Goal: Task Accomplishment & Management: Manage account settings

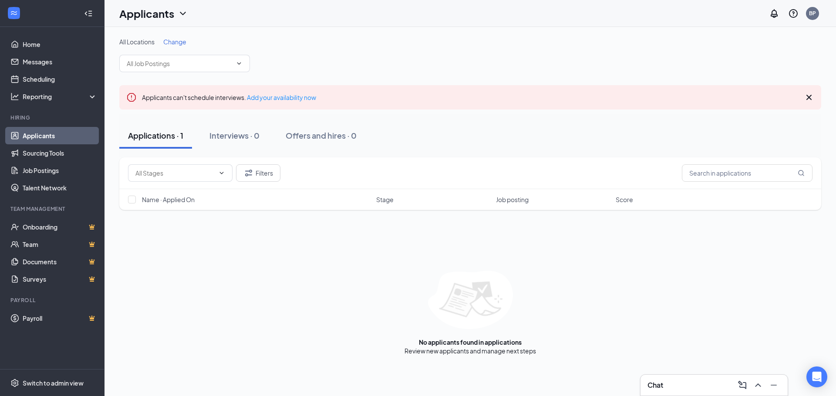
click at [53, 138] on link "Applicants" at bounding box center [60, 135] width 74 height 17
click at [60, 134] on link "Applicants" at bounding box center [60, 135] width 74 height 17
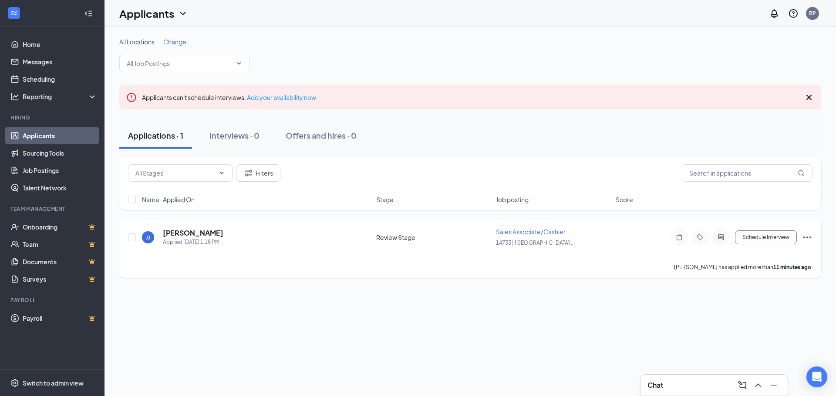
click at [807, 236] on icon "Ellipses" at bounding box center [807, 237] width 10 height 10
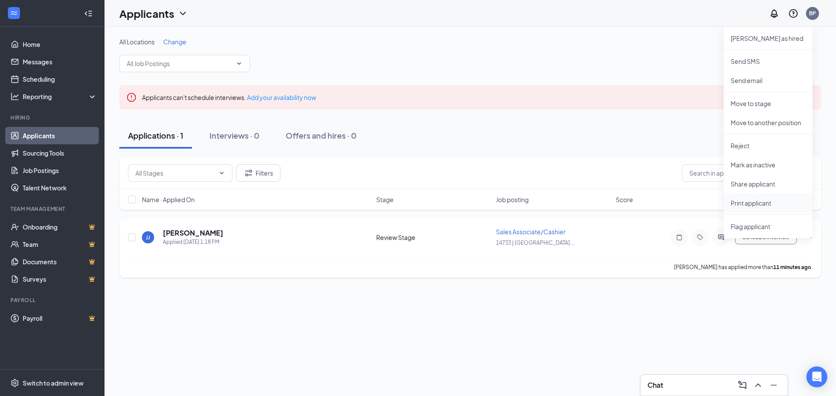
click at [775, 204] on p "Print applicant" at bounding box center [767, 203] width 75 height 9
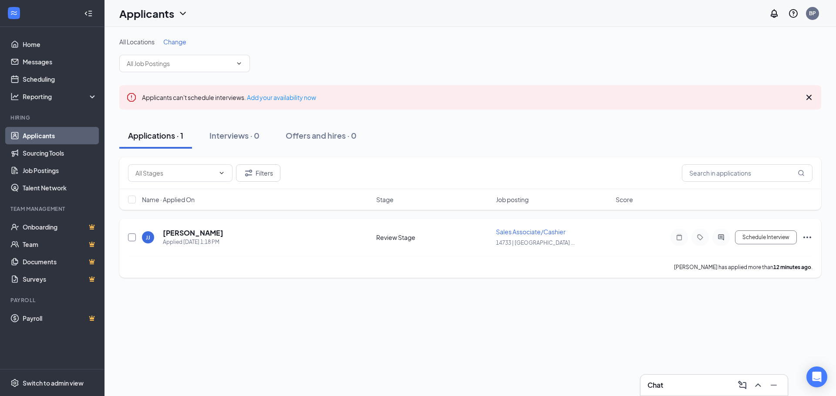
click at [128, 238] on input "checkbox" at bounding box center [132, 238] width 8 height 8
checkbox input "true"
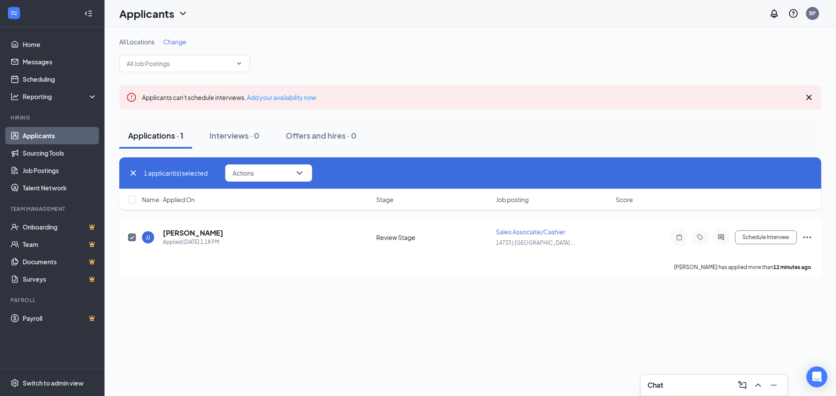
checkbox input "true"
click at [285, 174] on button "Actions" at bounding box center [268, 172] width 87 height 17
click at [269, 300] on p "Reject" at bounding box center [270, 302] width 75 height 9
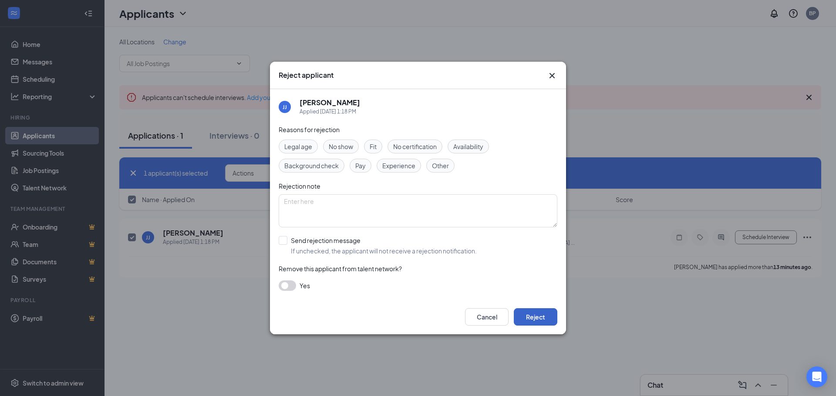
click at [528, 319] on button "Reject" at bounding box center [535, 317] width 44 height 17
